Goal: Information Seeking & Learning: Learn about a topic

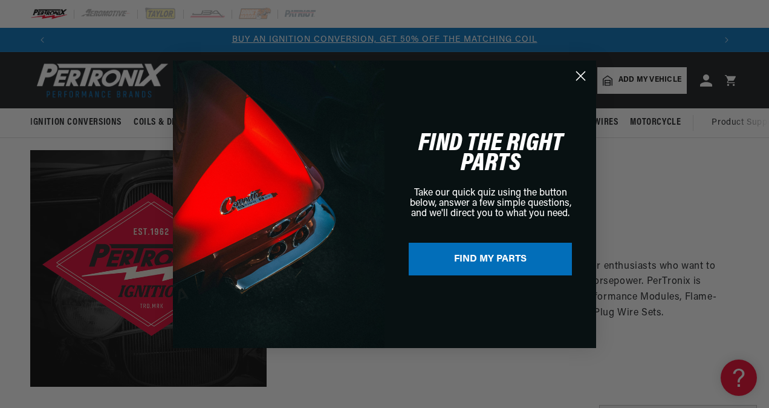
click at [580, 77] on icon "Close dialog" at bounding box center [581, 75] width 8 height 8
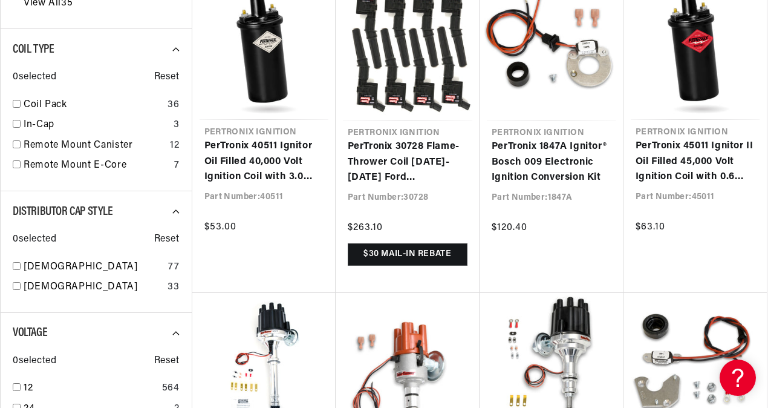
scroll to position [1127, 0]
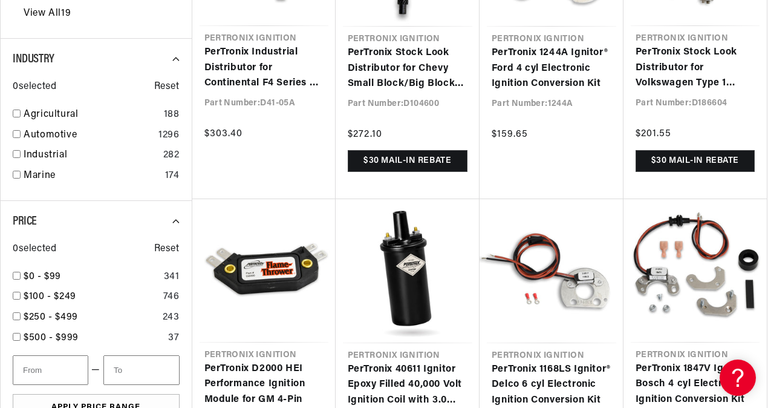
scroll to position [0, 659]
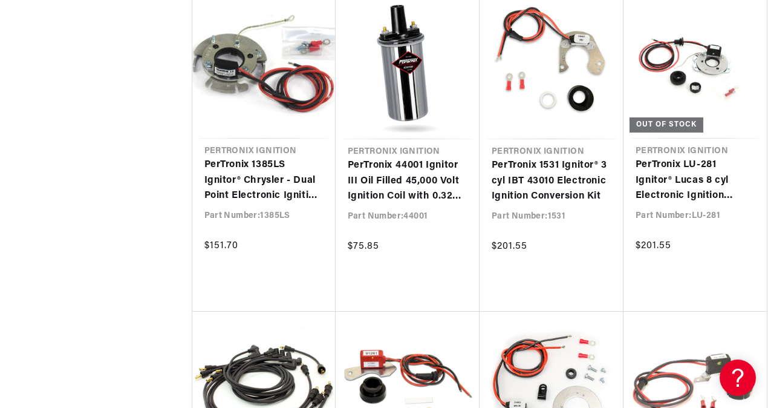
scroll to position [0, 1208]
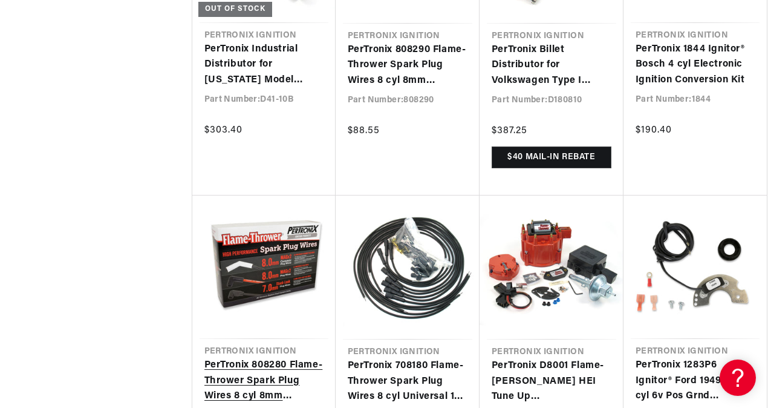
drag, startPoint x: 767, startPoint y: 344, endPoint x: 258, endPoint y: 207, distance: 527.8
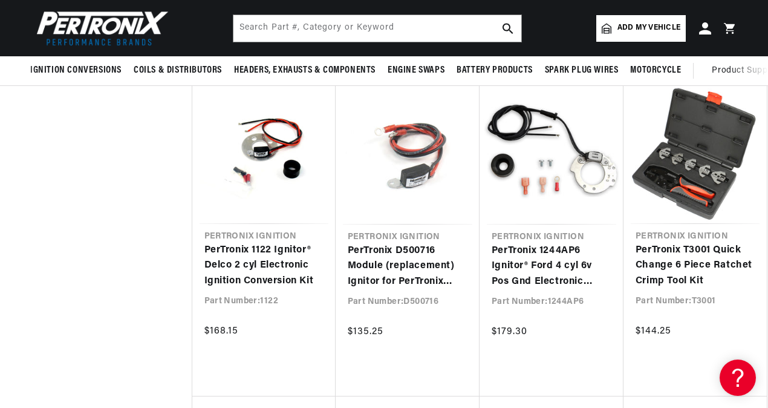
scroll to position [0, 659]
